Goal: Transaction & Acquisition: Purchase product/service

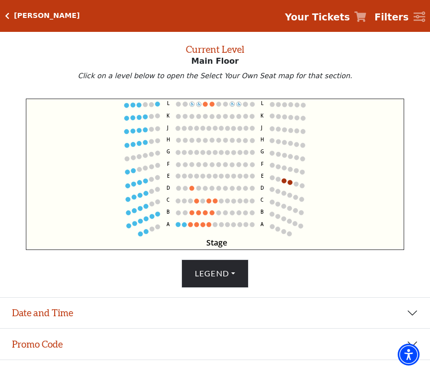
scroll to position [40, 0]
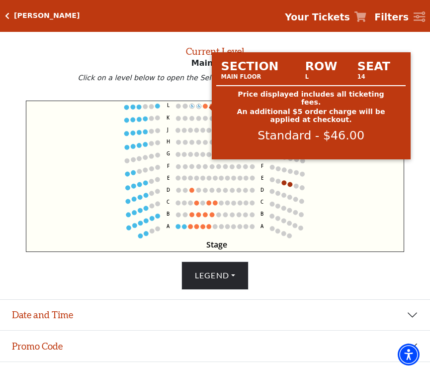
click at [206, 106] on circle at bounding box center [205, 106] width 5 height 5
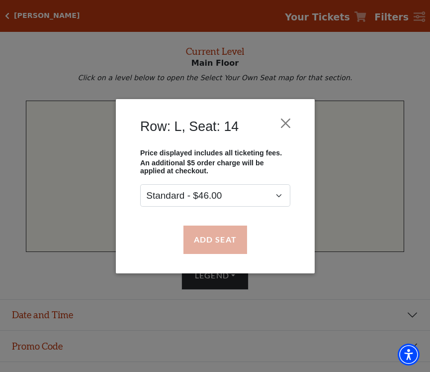
click at [216, 240] on button "Add Seat" at bounding box center [215, 239] width 64 height 28
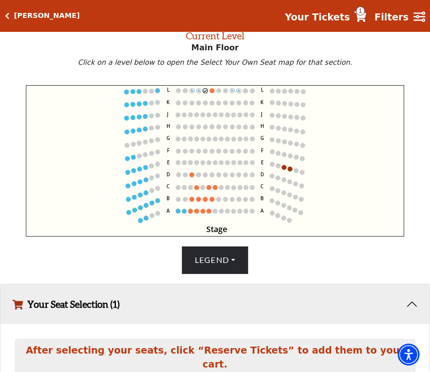
scroll to position [46, 0]
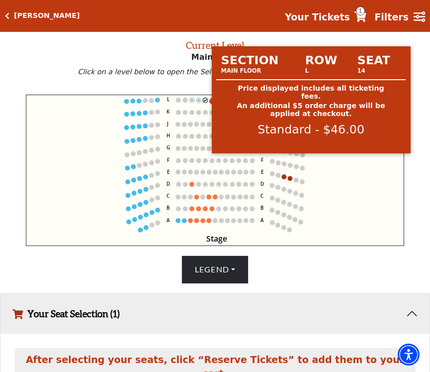
click at [204, 99] on circle at bounding box center [205, 100] width 5 height 5
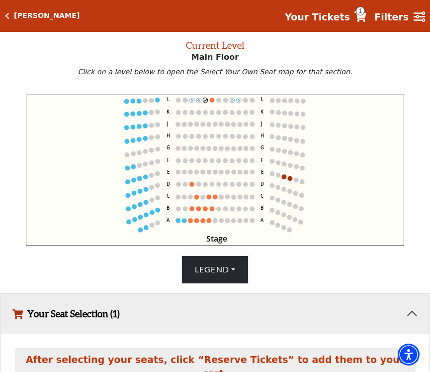
click at [284, 174] on icon "Stage L K J H G F E D C B A L K J H G F E D C B A" at bounding box center [215, 170] width 379 height 151
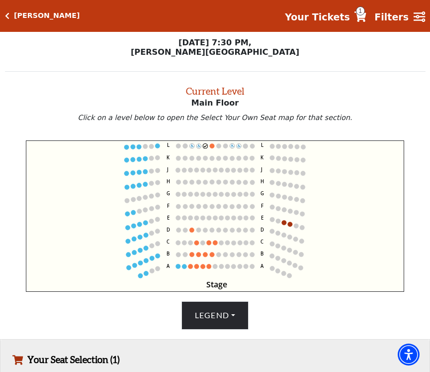
scroll to position [0, 0]
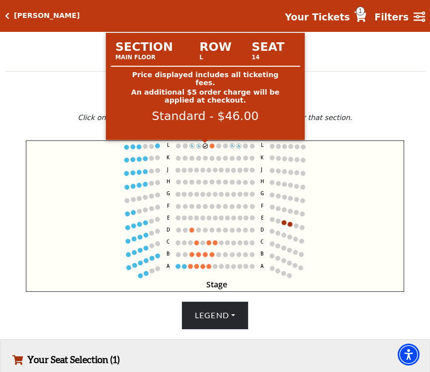
click at [205, 146] on circle at bounding box center [205, 146] width 5 height 5
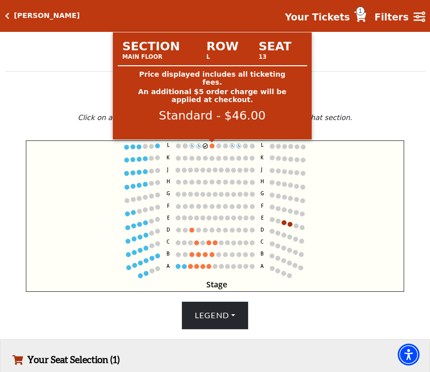
click at [212, 145] on circle at bounding box center [212, 146] width 5 height 5
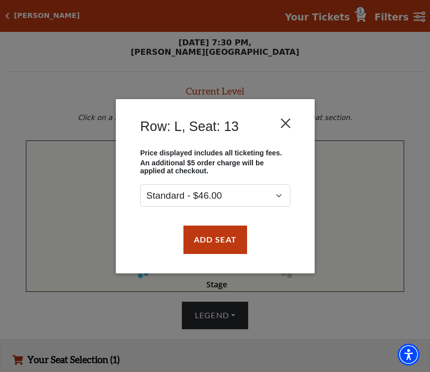
click at [288, 119] on button "Close" at bounding box center [285, 122] width 19 height 19
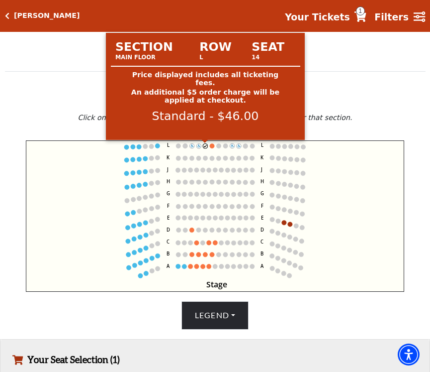
click at [205, 145] on circle at bounding box center [205, 146] width 5 height 5
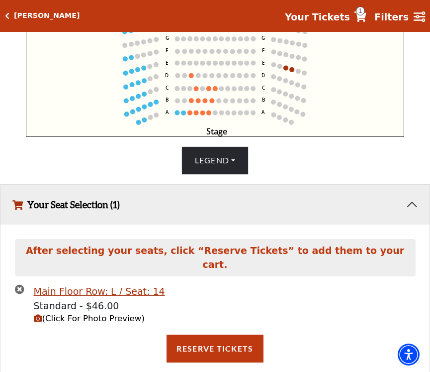
scroll to position [154, 0]
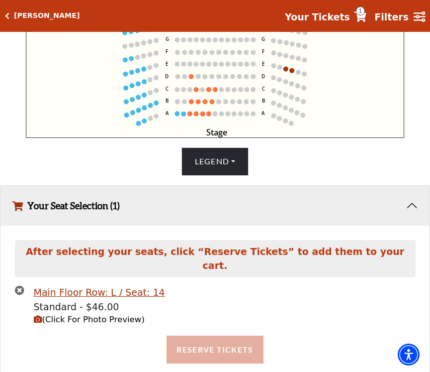
click at [218, 335] on button "Reserve Tickets" at bounding box center [215, 349] width 97 height 28
click at [232, 335] on button "Reserve Tickets" at bounding box center [215, 349] width 97 height 28
click at [232, 335] on div "Reserving Seats ..." at bounding box center [214, 349] width 415 height 28
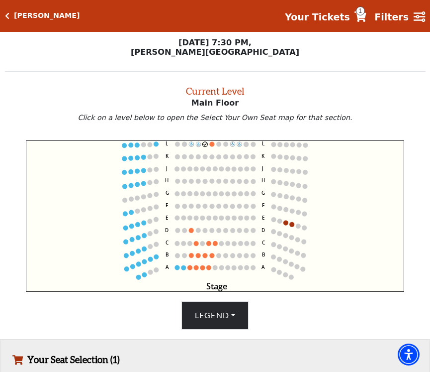
scroll to position [0, 0]
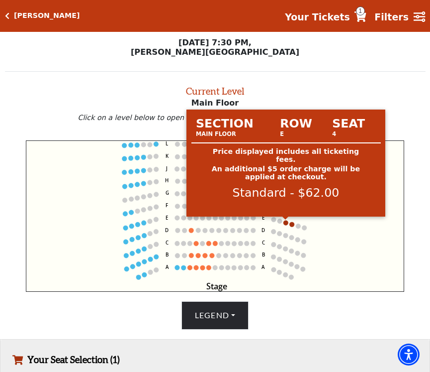
click at [285, 222] on circle at bounding box center [286, 222] width 5 height 5
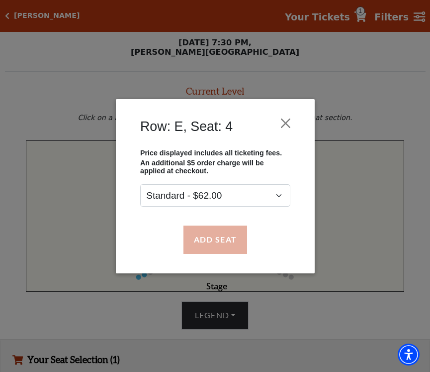
click at [224, 241] on button "Add Seat" at bounding box center [215, 239] width 64 height 28
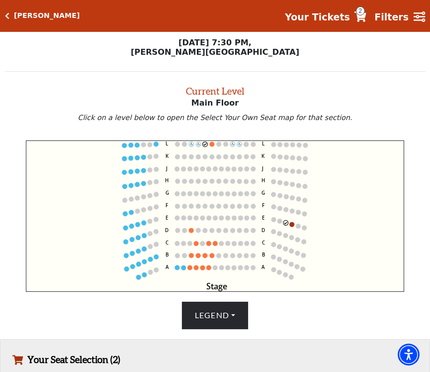
scroll to position [169, 0]
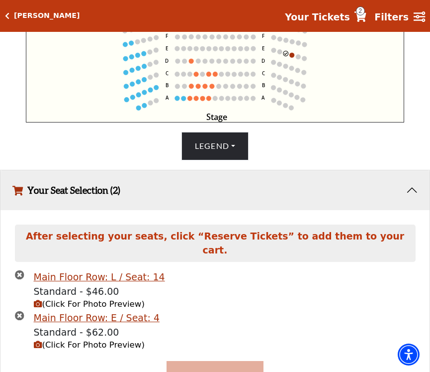
click at [215, 363] on button "Reserve Tickets" at bounding box center [215, 375] width 97 height 28
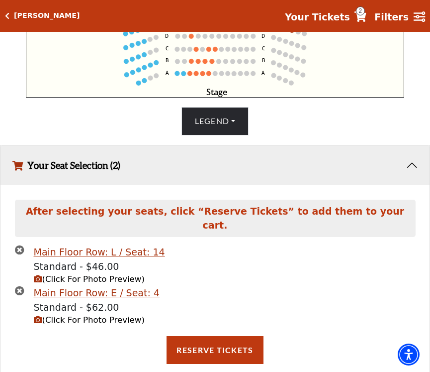
scroll to position [194, 0]
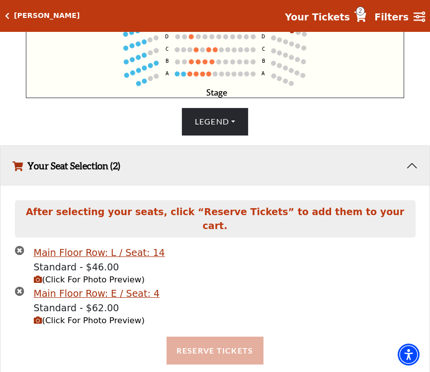
click at [235, 336] on button "Reserve Tickets" at bounding box center [215, 350] width 97 height 28
click at [235, 336] on div "Reserving Seats ..." at bounding box center [214, 350] width 415 height 28
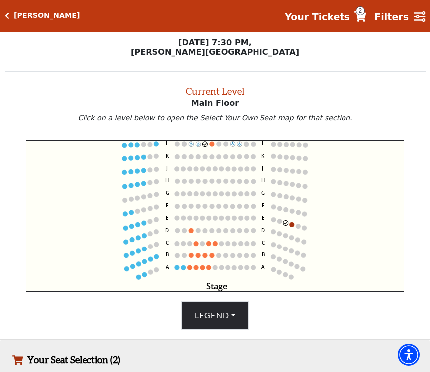
scroll to position [0, 0]
click at [19, 15] on h5 "[PERSON_NAME]" at bounding box center [47, 15] width 66 height 8
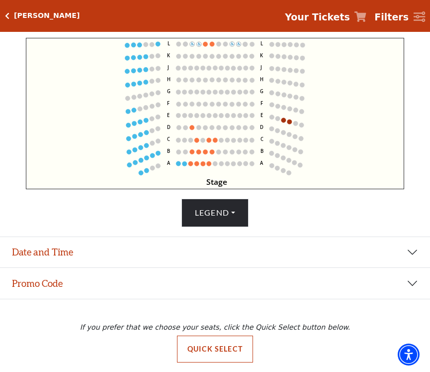
scroll to position [102, 0]
click at [225, 346] on button "Quick Select" at bounding box center [215, 348] width 76 height 27
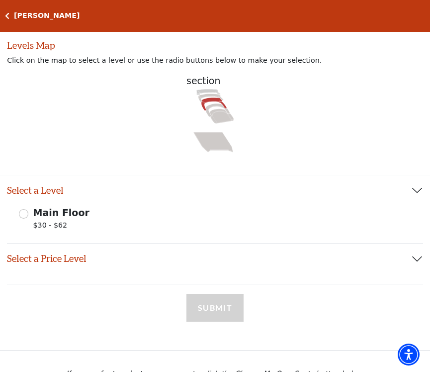
scroll to position [75, 0]
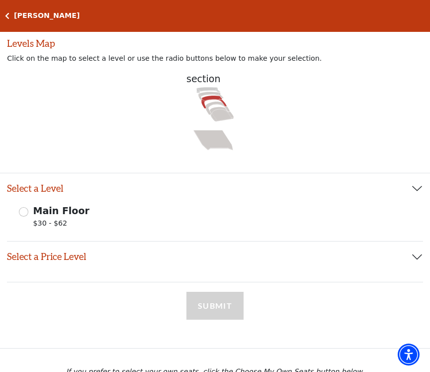
click at [22, 209] on input "Main Floor $30 - $62" at bounding box center [23, 211] width 9 height 9
radio input "true"
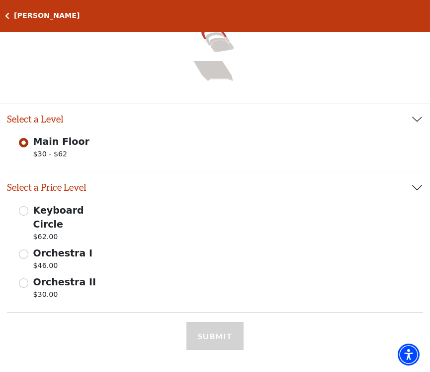
scroll to position [143, 0]
click at [21, 206] on input "Keyboard Circle $62.00" at bounding box center [23, 210] width 9 height 9
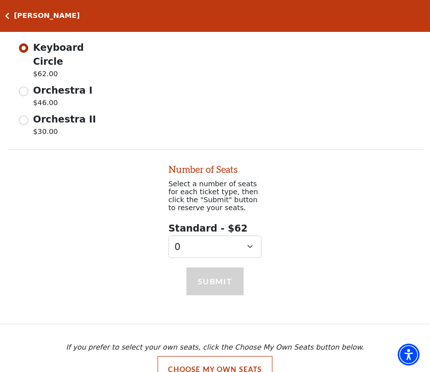
scroll to position [307, 0]
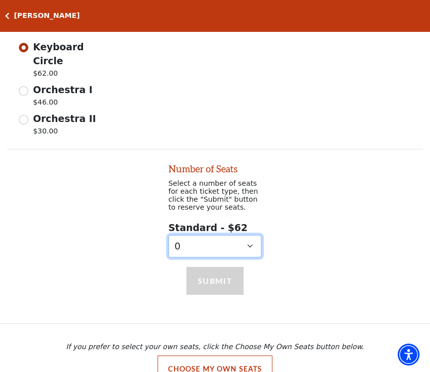
select select "1"
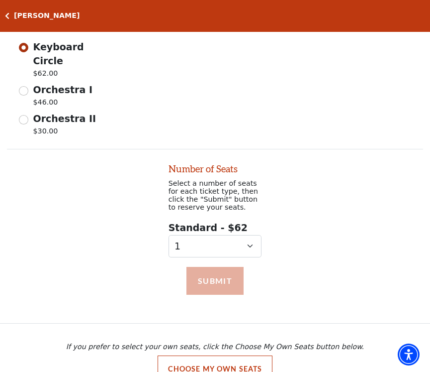
click at [214, 273] on button "Submit" at bounding box center [216, 281] width 58 height 28
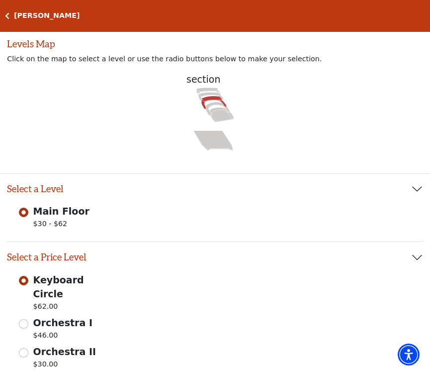
scroll to position [74, 0]
click at [7, 16] on icon "Click here to go back to filters" at bounding box center [7, 15] width 4 height 7
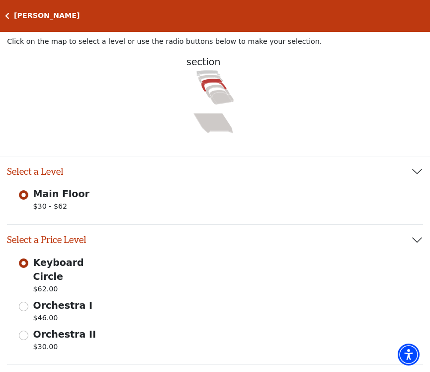
scroll to position [108, 0]
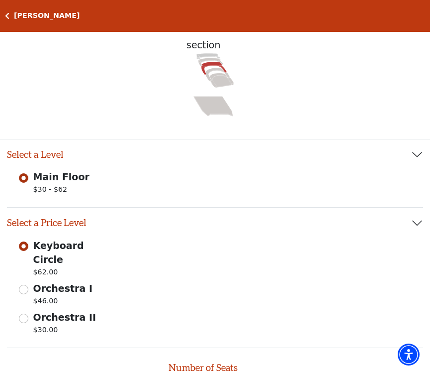
click at [24, 285] on input "Orchestra I $46.00" at bounding box center [23, 289] width 9 height 9
radio input "true"
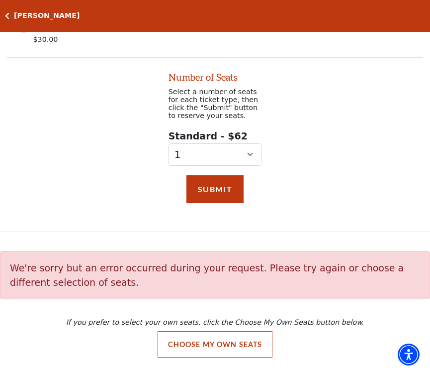
select select "0"
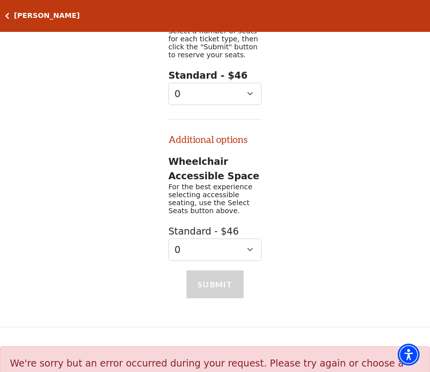
scroll to position [540, 0]
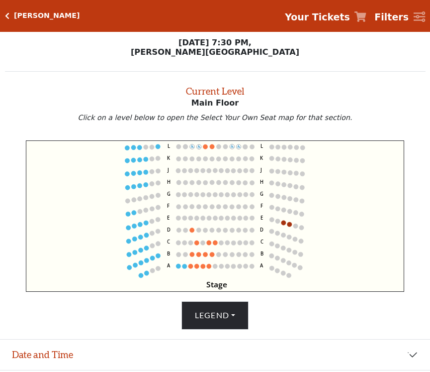
scroll to position [38, 0]
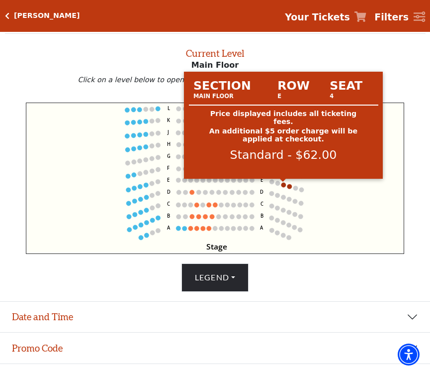
click at [285, 184] on circle at bounding box center [284, 185] width 4 height 4
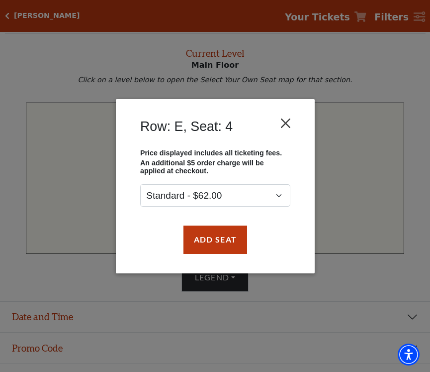
click at [286, 121] on button "Close" at bounding box center [285, 122] width 19 height 19
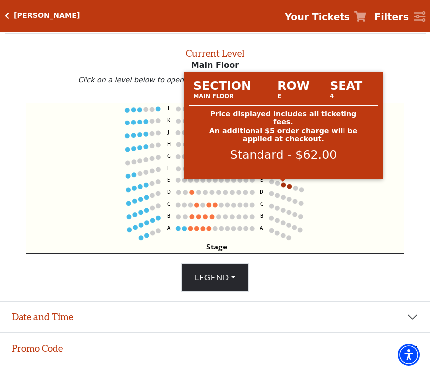
click at [284, 184] on circle at bounding box center [284, 185] width 4 height 4
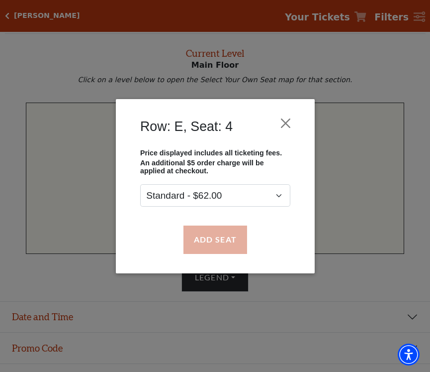
click at [218, 237] on button "Add Seat" at bounding box center [215, 239] width 64 height 28
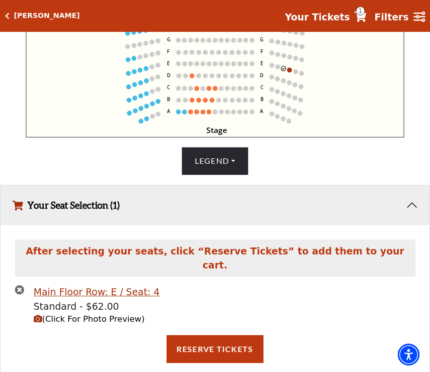
scroll to position [154, 0]
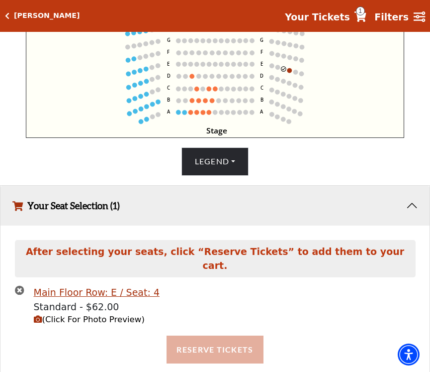
click at [216, 335] on button "Reserve Tickets" at bounding box center [215, 349] width 97 height 28
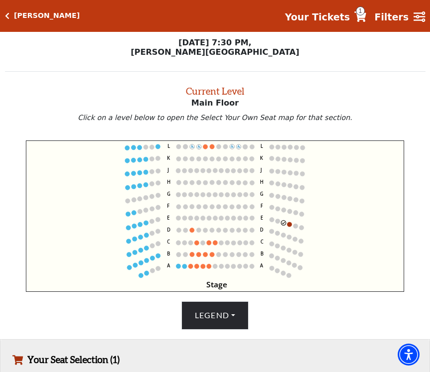
scroll to position [0, 0]
click at [289, 221] on icon "Stage L K J H G F E D C B A L K J H G F E D C B A" at bounding box center [215, 215] width 379 height 151
click at [290, 221] on icon "Stage L K J H G F E D C B A L K J H G F E D C B A" at bounding box center [215, 215] width 379 height 151
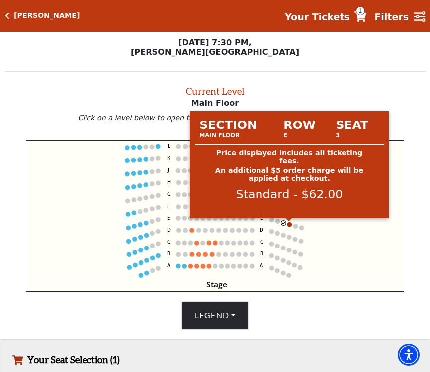
click at [290, 223] on circle at bounding box center [290, 224] width 4 height 4
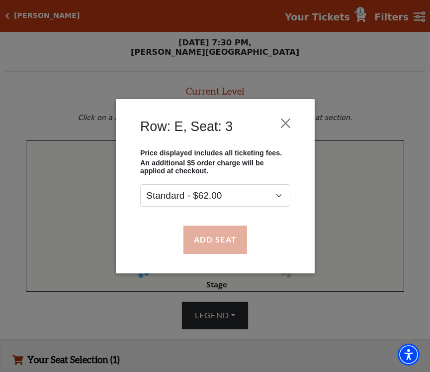
click at [217, 237] on button "Add Seat" at bounding box center [215, 239] width 64 height 28
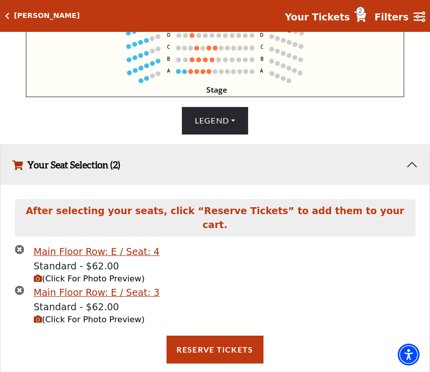
scroll to position [194, 0]
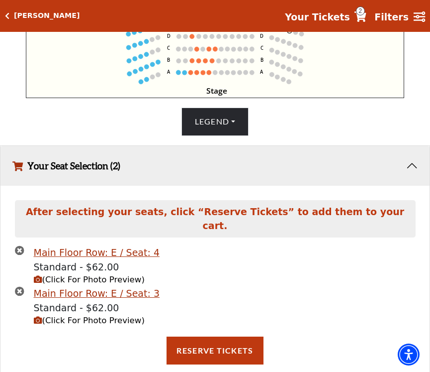
click at [216, 318] on div "Main Floor Row: E / Seat: 4 Standard - $62.00 (Click For Photo Preview) Main Fl…" at bounding box center [214, 290] width 415 height 91
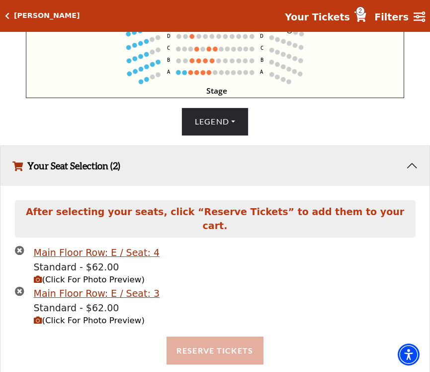
click at [219, 336] on button "Reserve Tickets" at bounding box center [215, 350] width 97 height 28
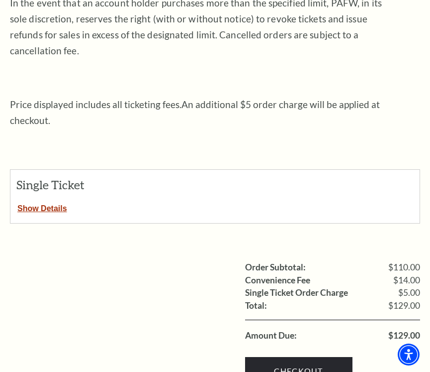
scroll to position [340, 0]
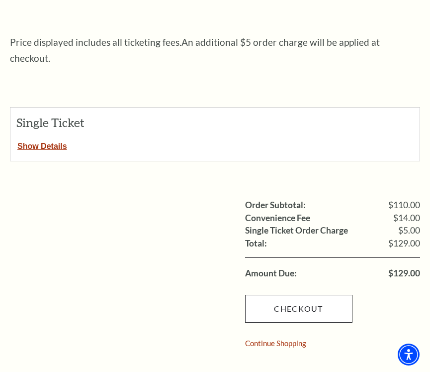
click at [301, 295] on link "Checkout" at bounding box center [298, 309] width 107 height 28
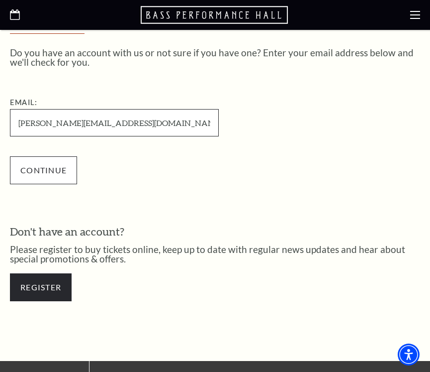
type input "[PERSON_NAME][EMAIL_ADDRESS][DOMAIN_NAME]"
click at [44, 168] on input "Continue" at bounding box center [43, 170] width 67 height 28
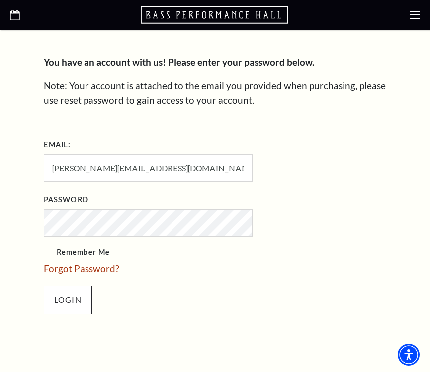
click at [67, 300] on input "Login" at bounding box center [68, 300] width 48 height 28
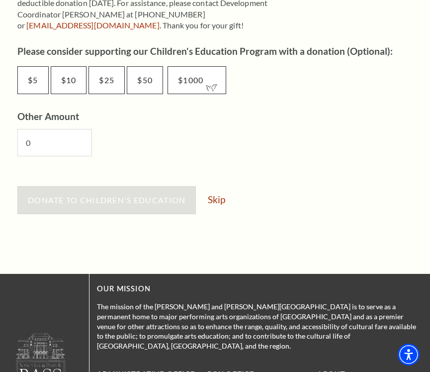
scroll to position [588, 0]
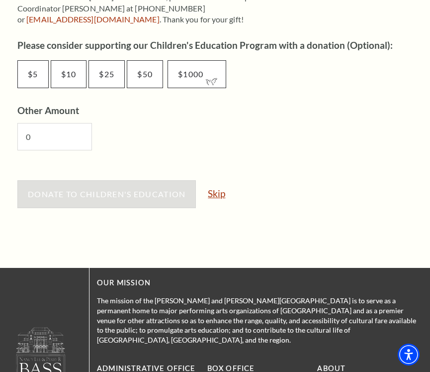
click at [218, 191] on link "Skip" at bounding box center [216, 193] width 17 height 9
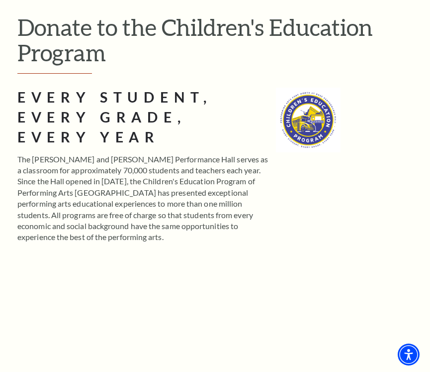
scroll to position [18, 0]
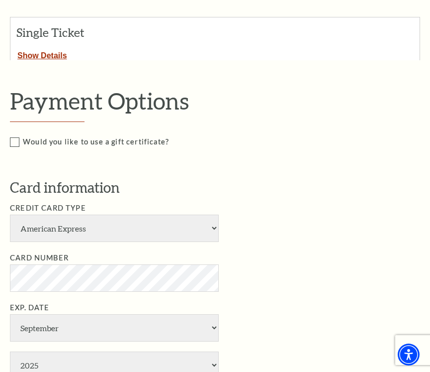
scroll to position [296, 0]
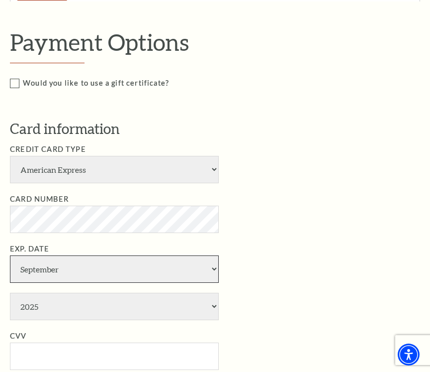
select select "7"
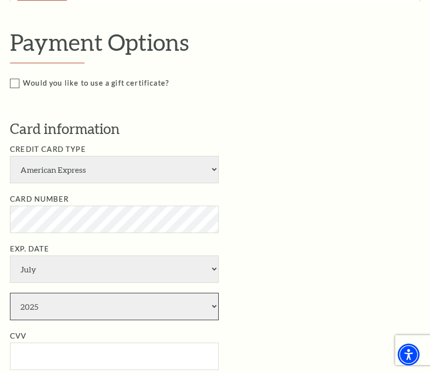
select select "2030"
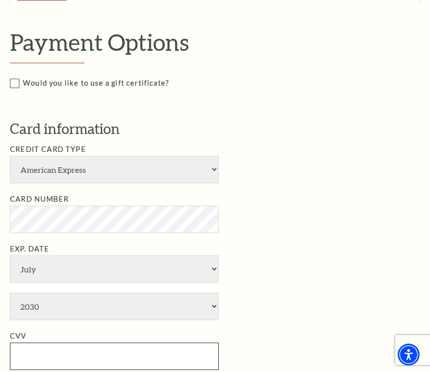
click at [28, 342] on input "CVV" at bounding box center [114, 355] width 209 height 27
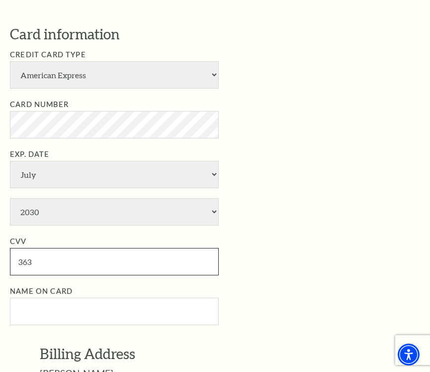
scroll to position [394, 0]
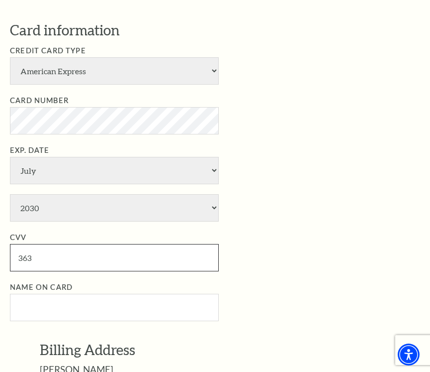
type input "363"
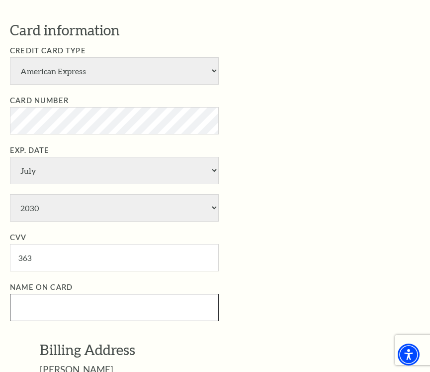
click at [30, 294] on input "Name on Card" at bounding box center [114, 307] width 209 height 27
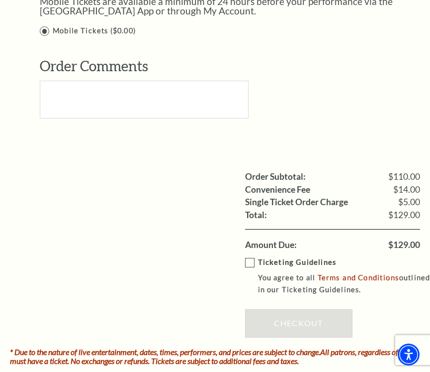
scroll to position [881, 0]
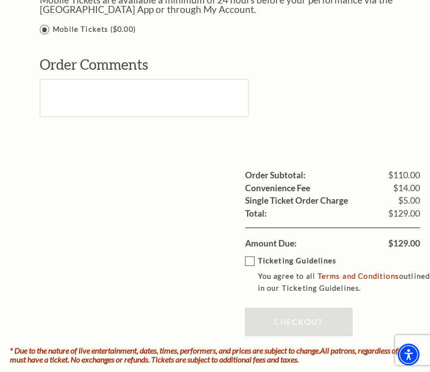
type input "Sylvia Stevens"
click at [252, 255] on label "Ticketing Guidelines You agree to all Terms and Conditions outlined in our Tick…" at bounding box center [340, 275] width 190 height 40
click at [0, 0] on input "Ticketing Guidelines You agree to all Terms and Conditions outlined in our Tick…" at bounding box center [0, 0] width 0 height 0
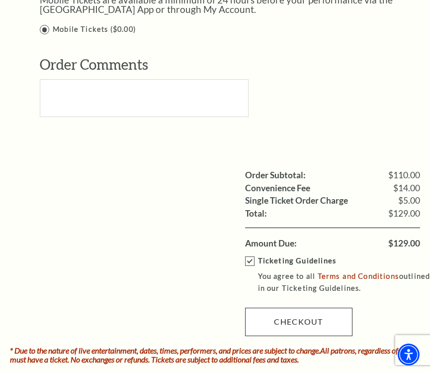
click at [292, 307] on link "Checkout" at bounding box center [298, 321] width 107 height 28
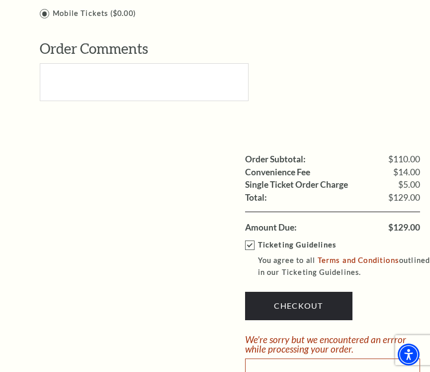
scroll to position [897, 0]
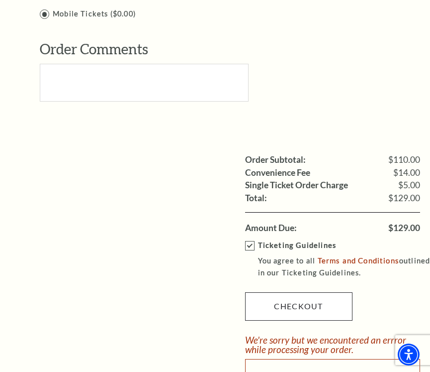
click at [302, 292] on link "Checkout" at bounding box center [298, 306] width 107 height 28
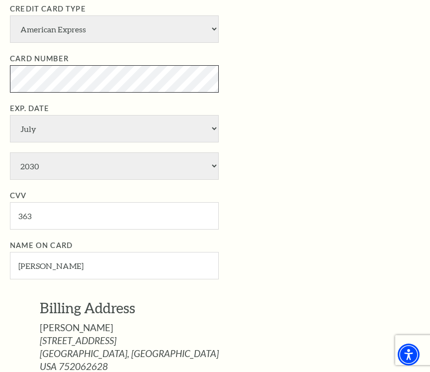
scroll to position [436, 0]
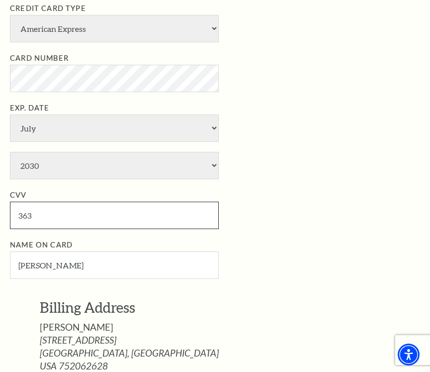
drag, startPoint x: 35, startPoint y: 169, endPoint x: 7, endPoint y: 165, distance: 28.1
click at [7, 165] on div "Payment Header Checkout / Payment Complete Purchase Single Ticket Show Details …" at bounding box center [215, 328] width 430 height 1378
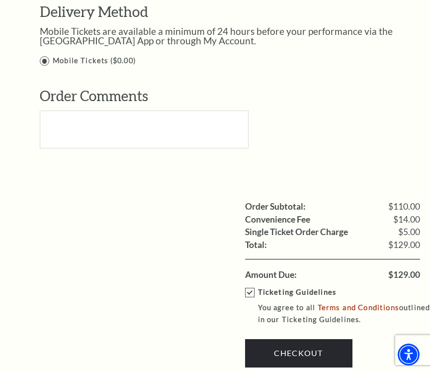
scroll to position [849, 0]
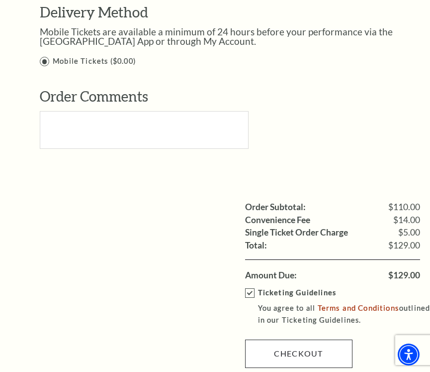
type input "801"
click at [311, 339] on link "Checkout" at bounding box center [298, 353] width 107 height 28
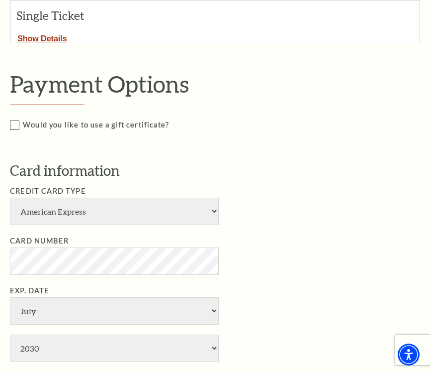
scroll to position [278, 0]
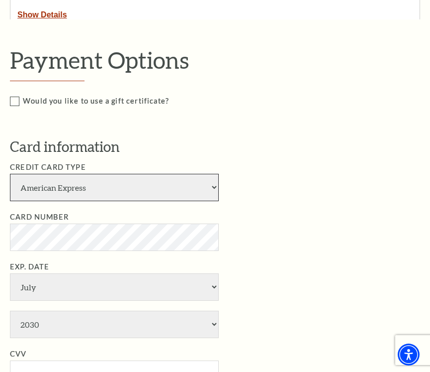
select select "24"
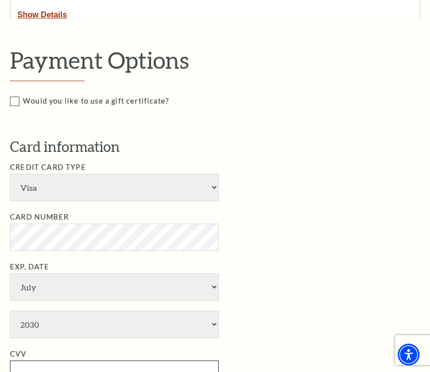
drag, startPoint x: 38, startPoint y: 321, endPoint x: 5, endPoint y: 319, distance: 32.4
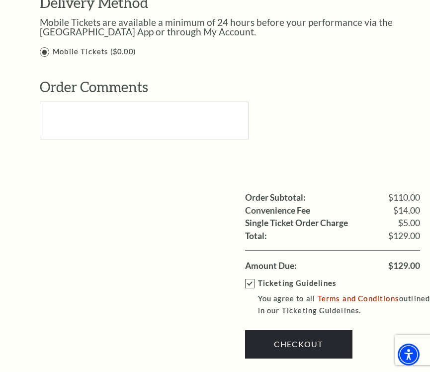
scroll to position [871, 0]
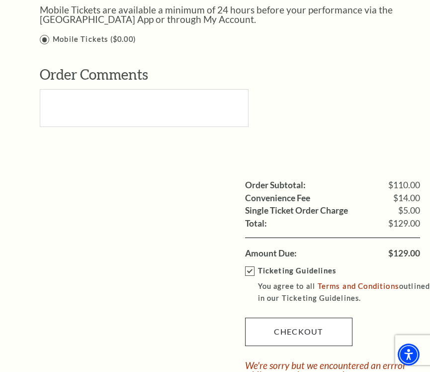
type input "363"
click at [320, 317] on link "Checkout" at bounding box center [298, 331] width 107 height 28
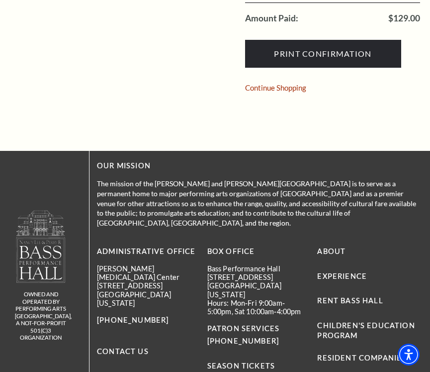
scroll to position [218, 0]
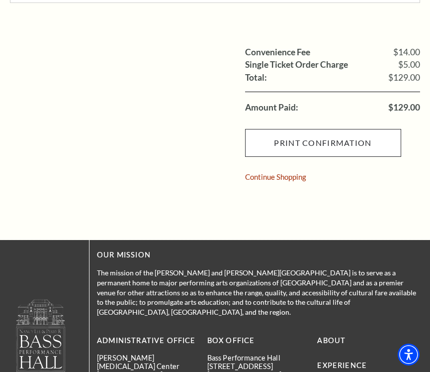
click at [324, 142] on input "Print Confirmation" at bounding box center [323, 143] width 156 height 28
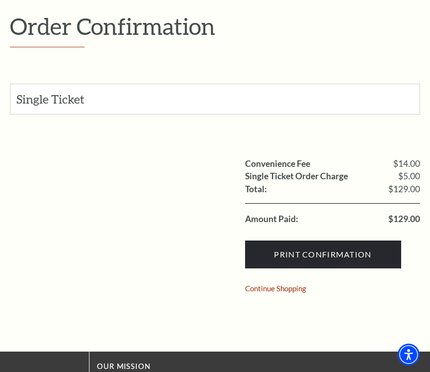
scroll to position [109, 0]
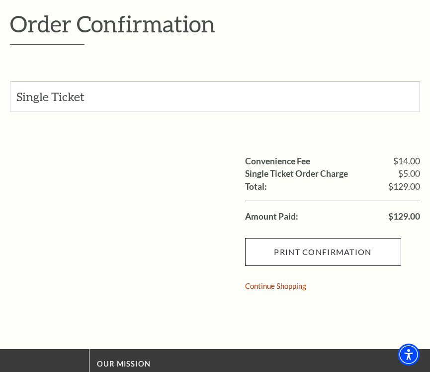
click at [288, 250] on input "Print Confirmation" at bounding box center [323, 252] width 156 height 28
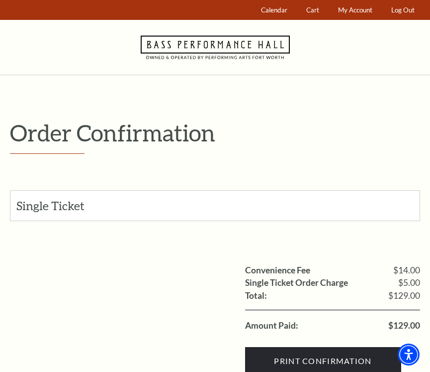
scroll to position [0, 0]
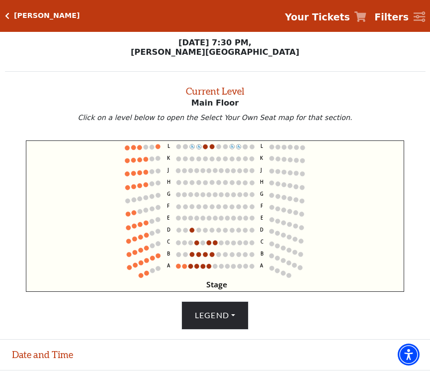
click at [332, 14] on strong "Your Tickets" at bounding box center [317, 16] width 65 height 11
click at [365, 17] on icon "Your Tickets" at bounding box center [361, 16] width 12 height 10
click at [283, 234] on circle at bounding box center [283, 235] width 4 height 4
click at [287, 235] on icon "Stage L K J H G F E D C B A L K J H G F E D C B A" at bounding box center [215, 215] width 379 height 151
click at [392, 17] on strong "Filters" at bounding box center [392, 16] width 34 height 11
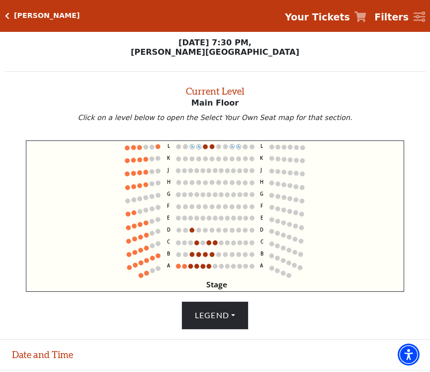
click at [338, 17] on strong "Your Tickets" at bounding box center [317, 16] width 65 height 11
click at [323, 18] on strong "Your Tickets" at bounding box center [317, 16] width 65 height 11
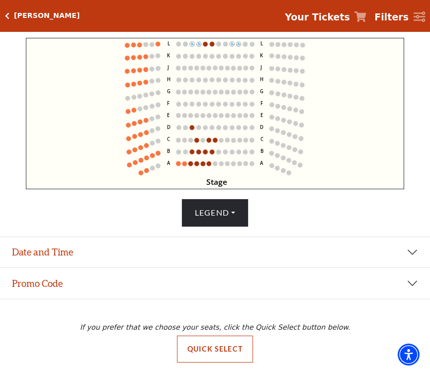
scroll to position [102, 0]
click at [67, 285] on button "Promo Code" at bounding box center [215, 283] width 430 height 31
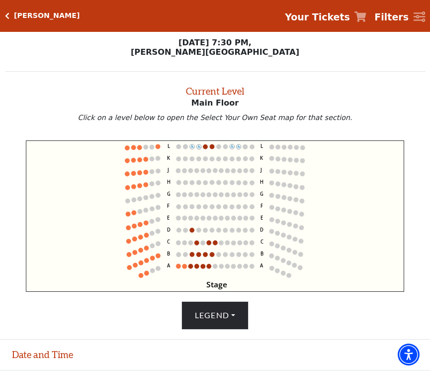
scroll to position [0, 0]
